Goal: Information Seeking & Learning: Learn about a topic

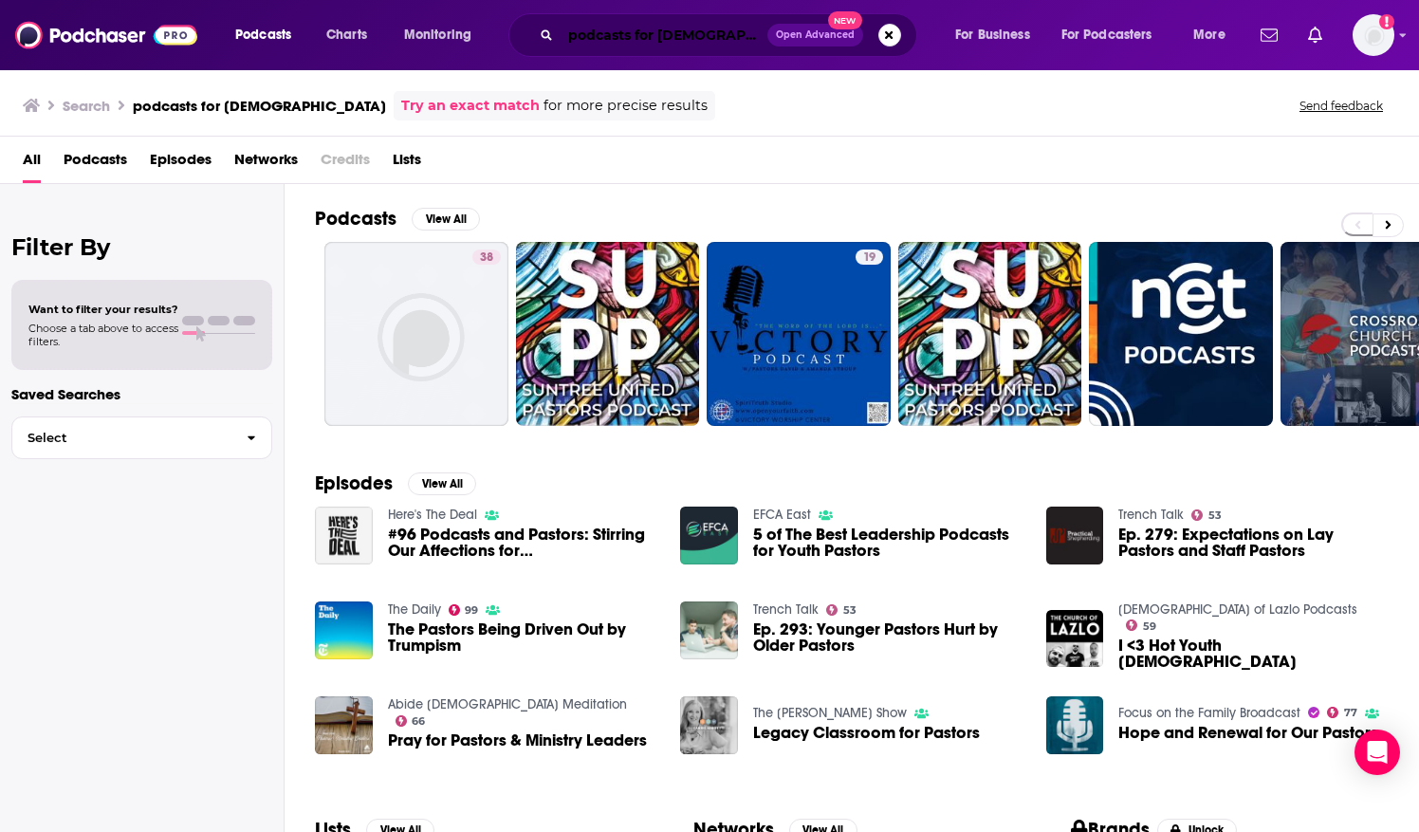
click at [586, 34] on input "podcasts for [DEMOGRAPHIC_DATA]" at bounding box center [664, 35] width 207 height 30
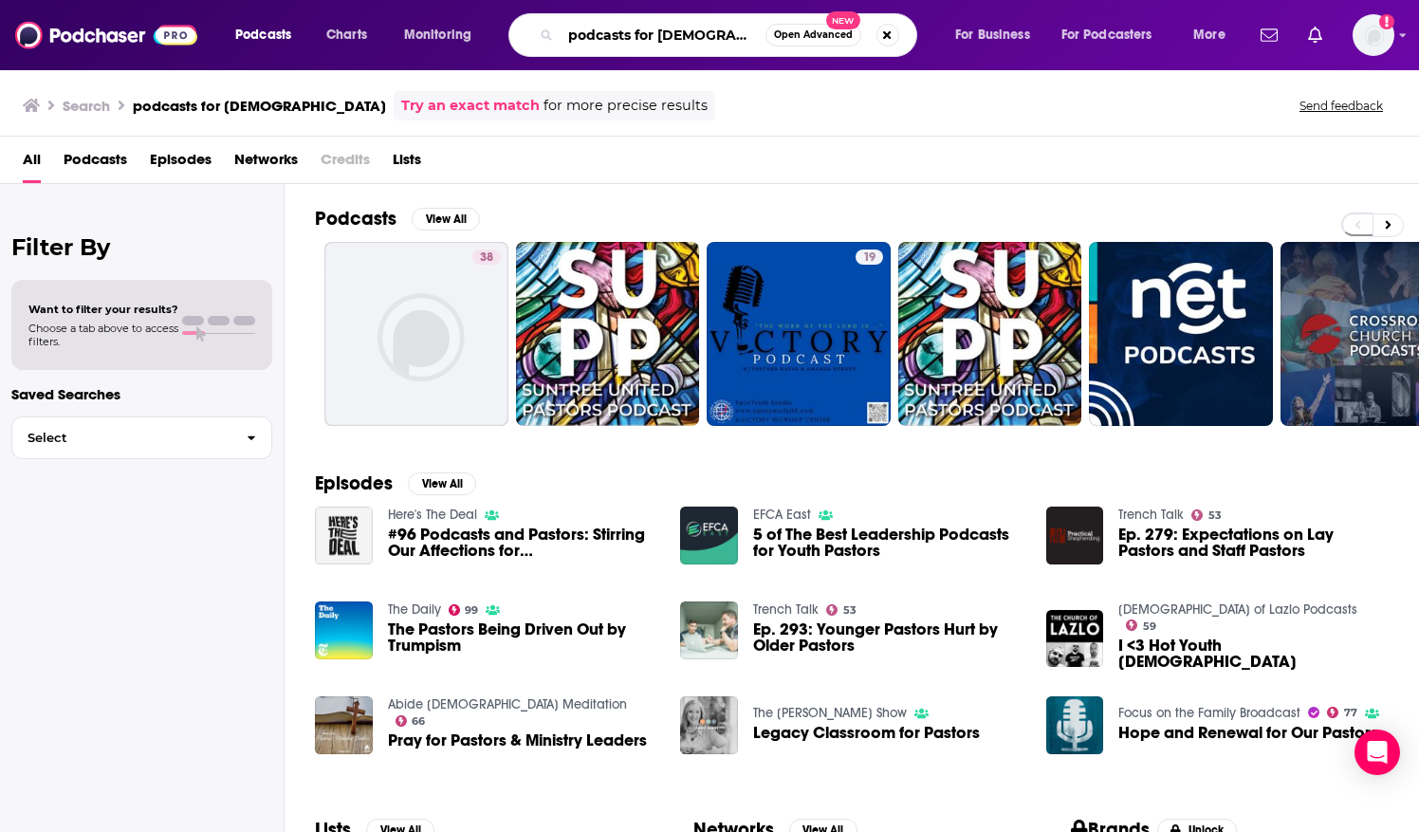
drag, startPoint x: 743, startPoint y: 34, endPoint x: 558, endPoint y: 36, distance: 185.0
click at [558, 36] on div "podcasts for [DEMOGRAPHIC_DATA] Open Advanced New" at bounding box center [713, 35] width 409 height 44
paste input "[PERSON_NAME]"
type input "[PERSON_NAME]"
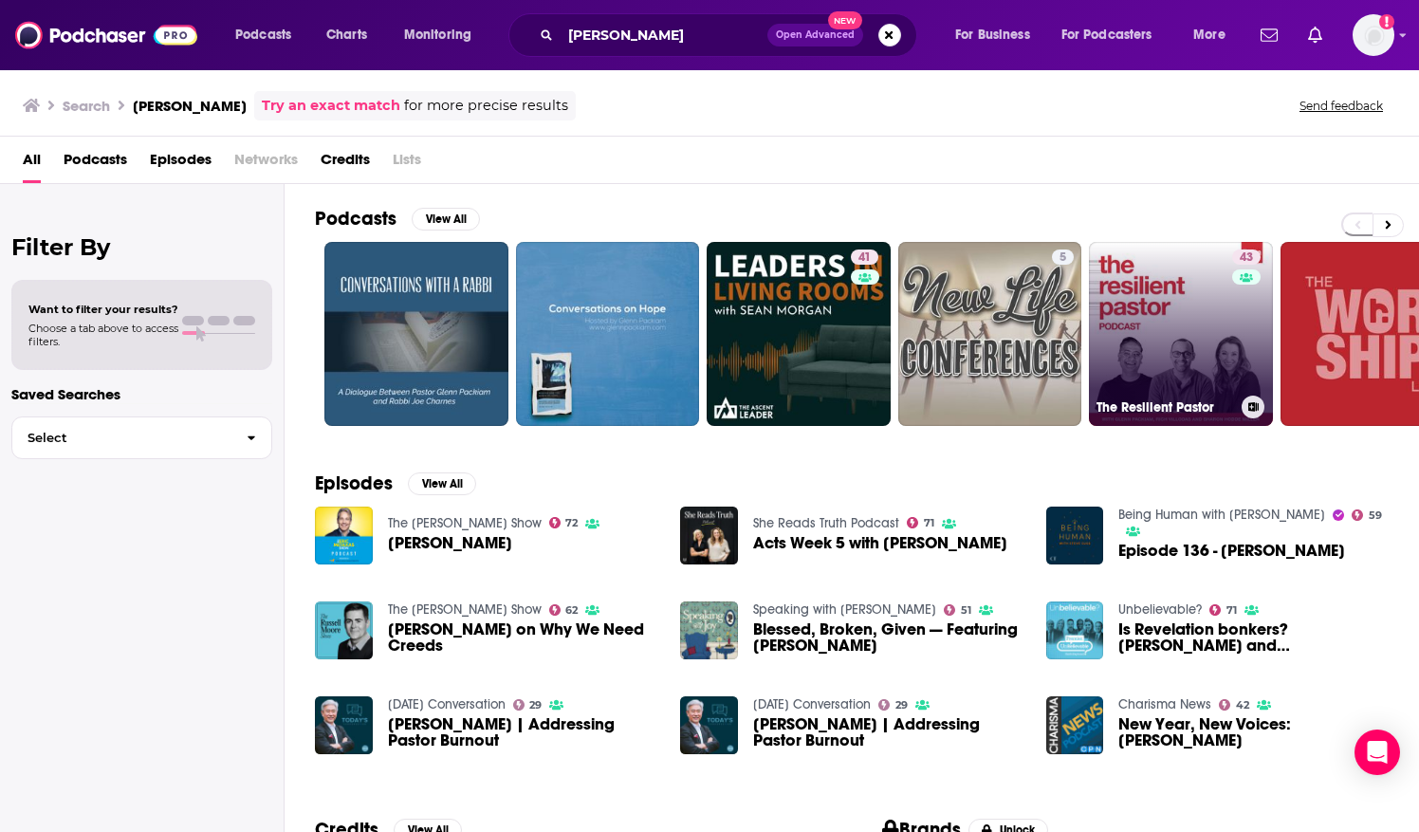
click at [1137, 262] on link "43 The Resilient Pastor" at bounding box center [1181, 334] width 184 height 184
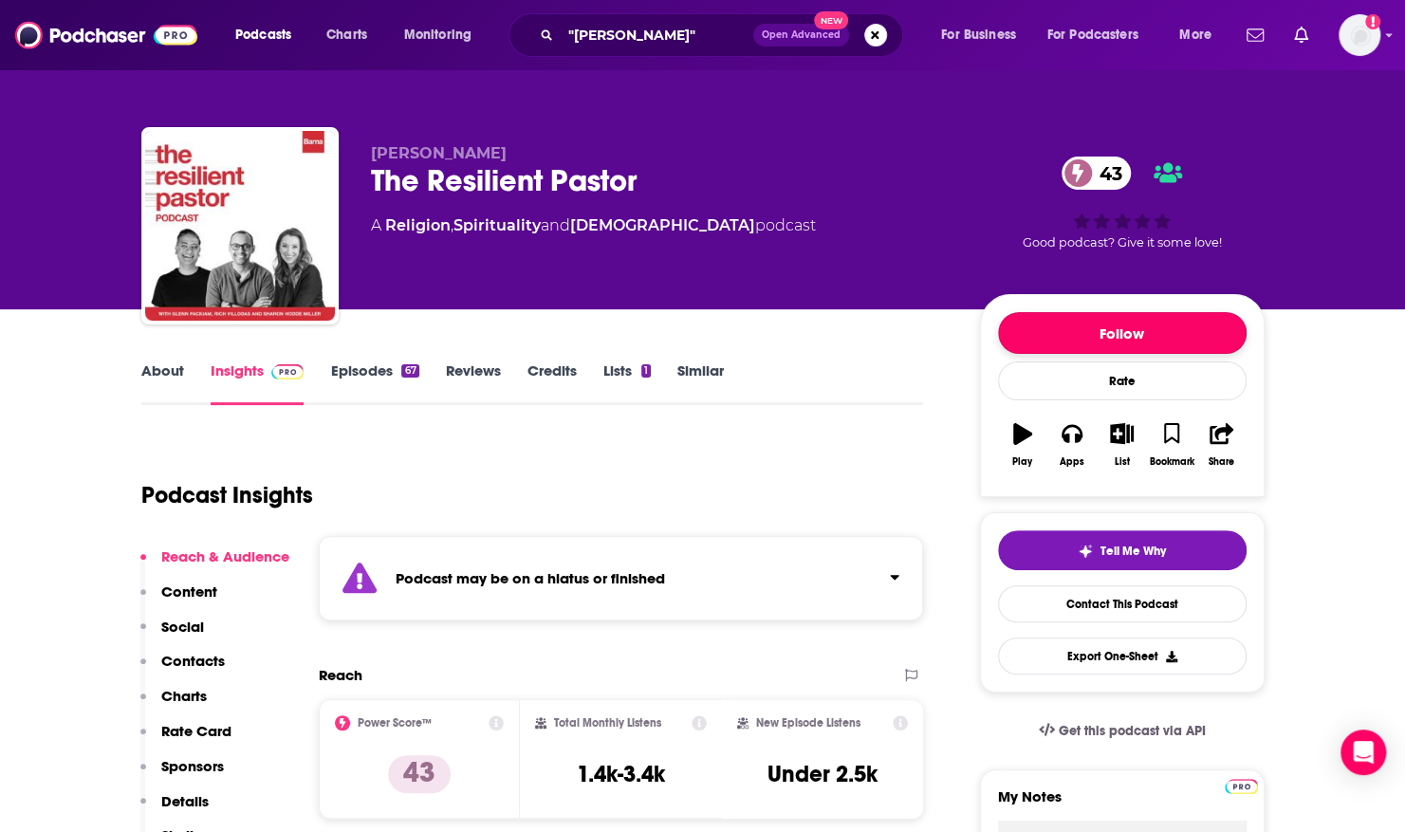
click at [1125, 336] on button "Follow" at bounding box center [1122, 333] width 249 height 42
click at [1125, 332] on span "Following" at bounding box center [1116, 333] width 66 height 18
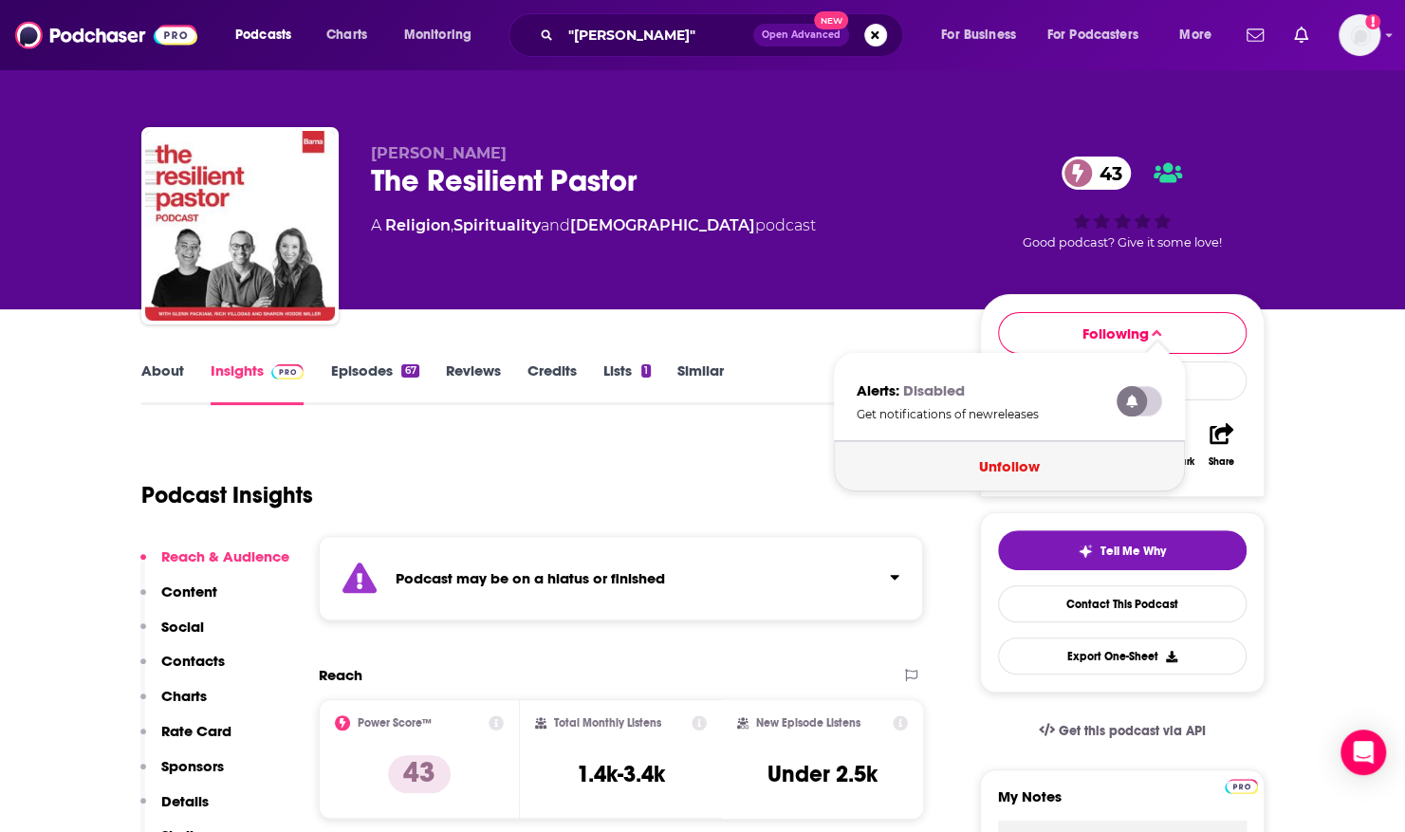
click at [1021, 473] on button "Unfollow" at bounding box center [1009, 466] width 351 height 50
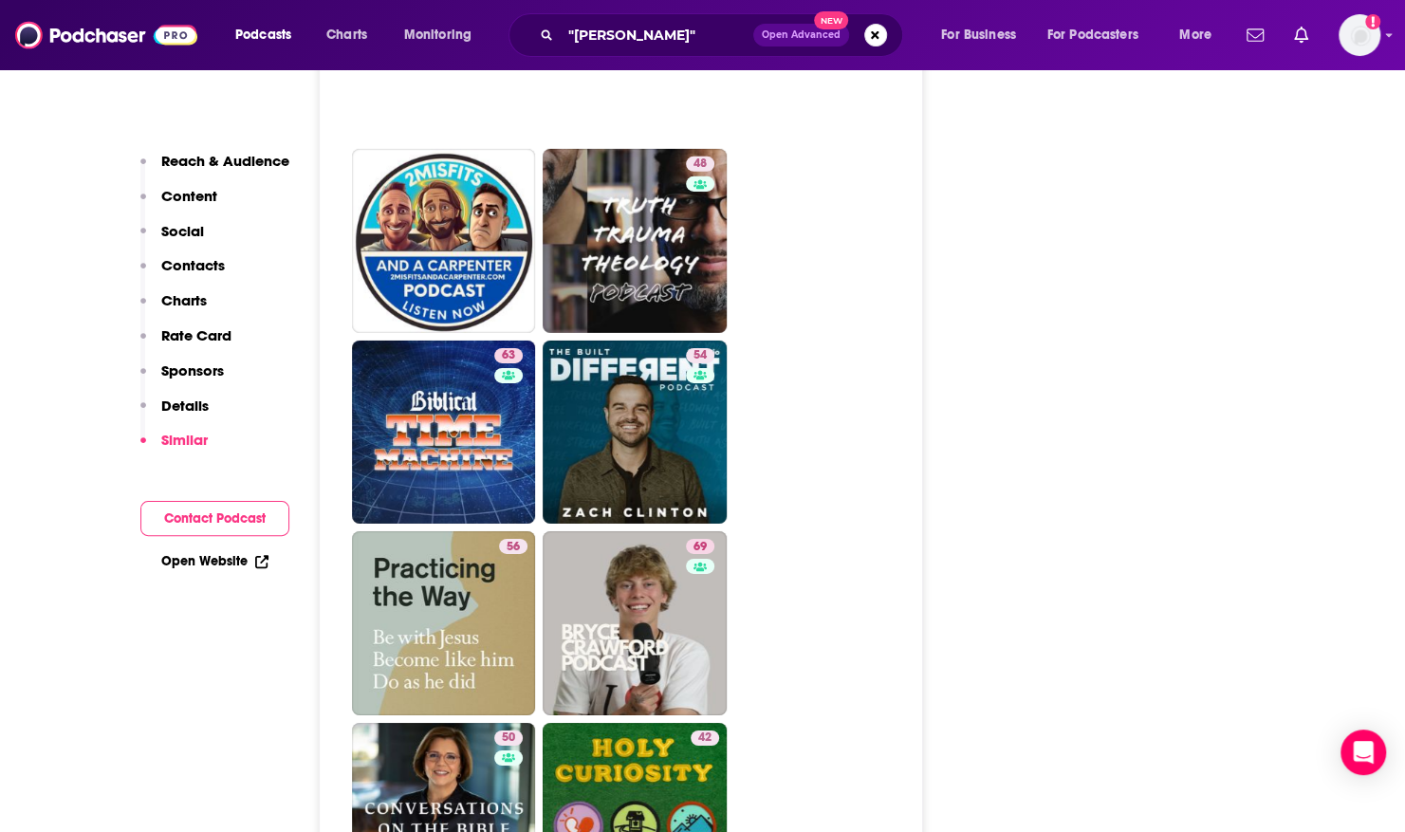
scroll to position [3615, 0]
